Goal: Use online tool/utility: Utilize a website feature to perform a specific function

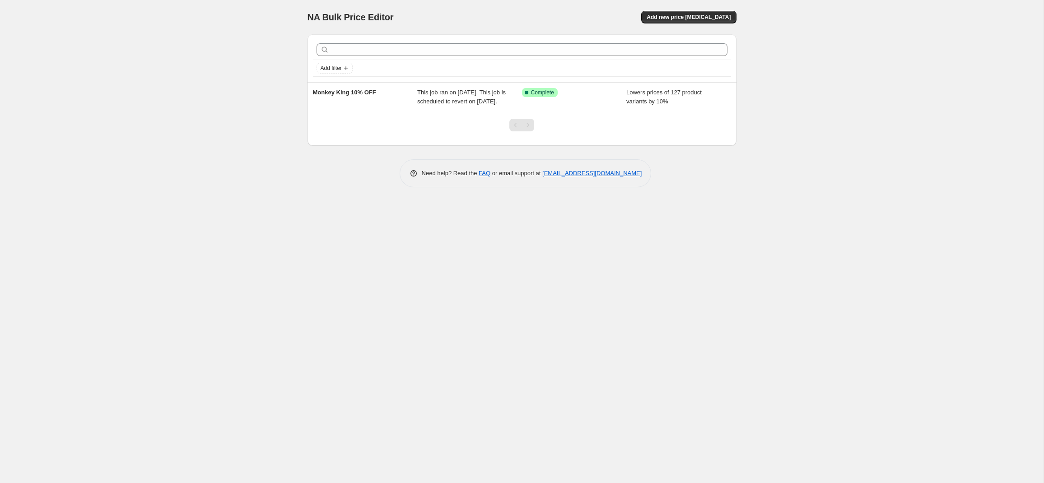
drag, startPoint x: 211, startPoint y: 145, endPoint x: 181, endPoint y: 143, distance: 30.3
click at [210, 144] on div "NA Bulk Price Editor. This page is ready NA Bulk Price Editor Add new price [ME…" at bounding box center [522, 241] width 1044 height 483
